Goal: Task Accomplishment & Management: Complete application form

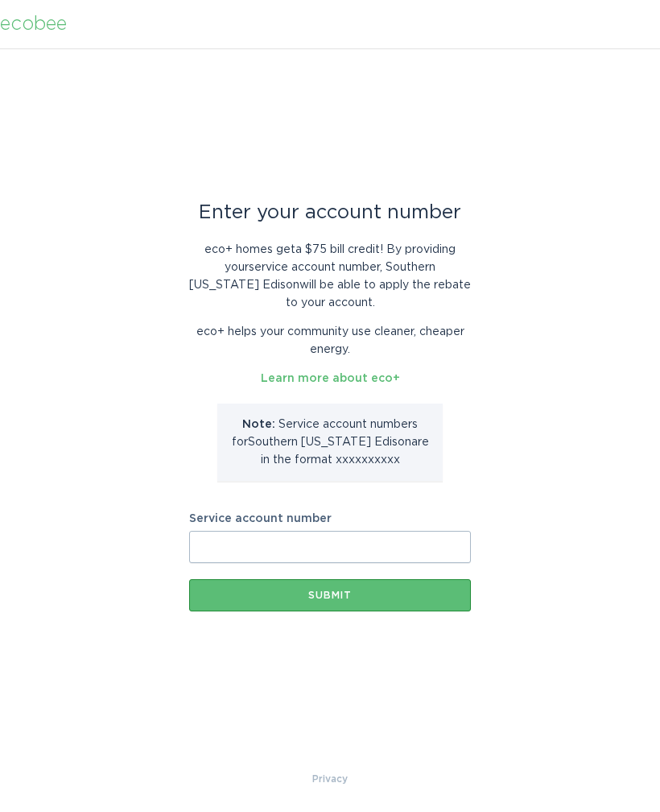
click at [294, 561] on input "Service account number" at bounding box center [330, 547] width 282 height 32
click at [230, 544] on input "Service account number" at bounding box center [330, 547] width 282 height 32
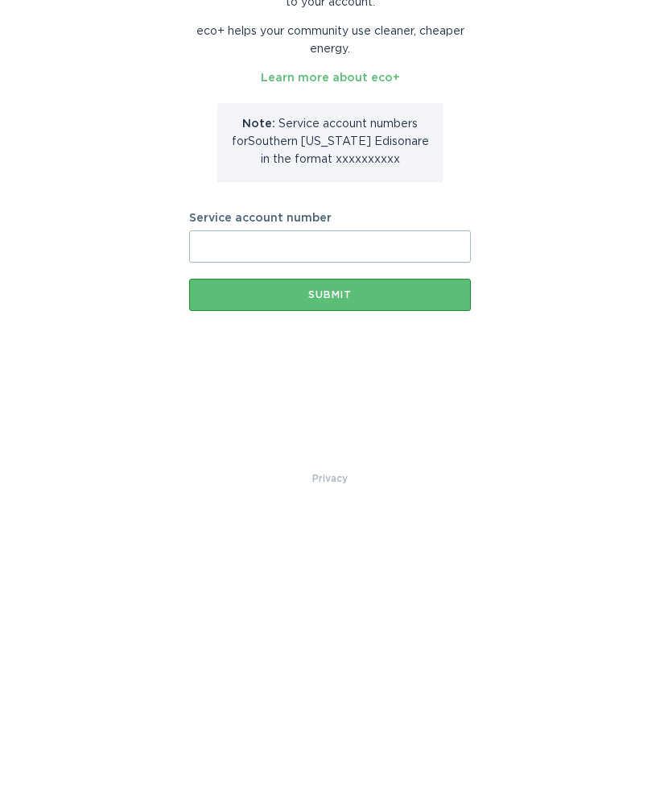
paste input "700988172891"
type input "700988172891"
click at [378, 590] on div "Submit" at bounding box center [330, 595] width 266 height 10
